Goal: Task Accomplishment & Management: Use online tool/utility

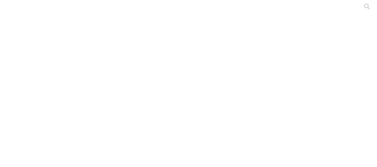
type input "[DATE]"
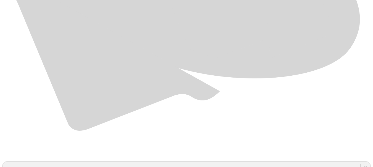
scroll to position [413, 0]
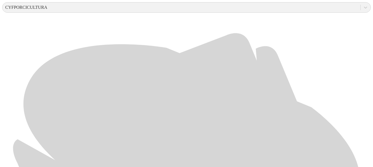
scroll to position [413, 0]
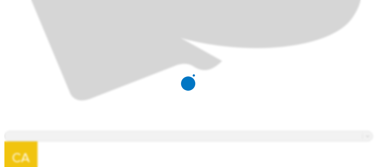
scroll to position [0, 0]
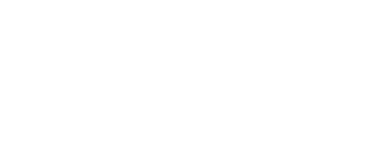
type input "[DATE]"
